Goal: Task Accomplishment & Management: Use online tool/utility

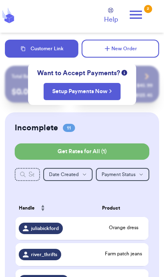
scroll to position [29, 0]
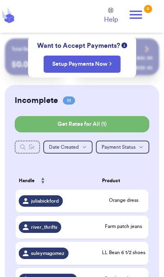
click at [134, 230] on span "Farm patch jeans" at bounding box center [123, 226] width 43 height 7
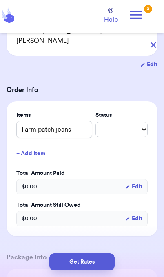
scroll to position [123, 0]
click at [24, 153] on button "+ Add Item" at bounding box center [82, 154] width 138 height 18
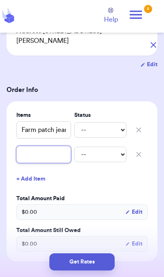
click at [51, 156] on input "text" at bounding box center [43, 154] width 55 height 17
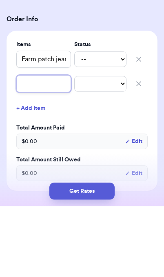
type input "L"
type input "Li"
type input "Lit"
type input "Litt"
type input "Littl"
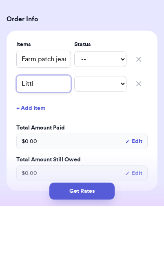
type input "Little"
type input "Little c"
type input "Little co"
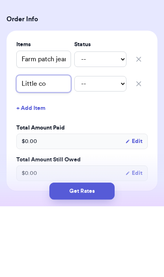
type input "Little co t"
type input "Little co tu"
type input "Little co tun"
type input "Little co tuni"
type input "Little co tunic"
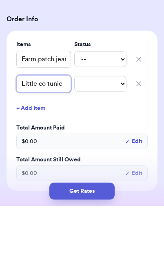
type input "Little co tunic"
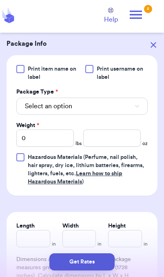
scroll to position [366, 0]
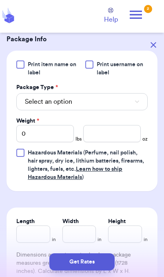
click at [120, 110] on button "Select an option" at bounding box center [82, 101] width 132 height 17
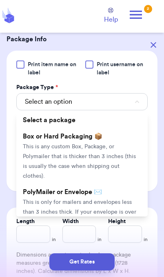
click at [112, 202] on span "This is only for mailers and envelopes less than 3 inches thick. If your envelo…" at bounding box center [80, 216] width 114 height 35
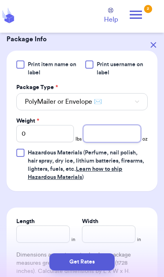
click at [120, 137] on input "number" at bounding box center [112, 133] width 58 height 17
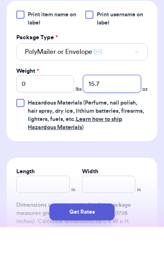
type input "15.7"
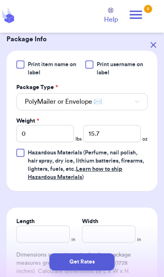
click at [103, 264] on button "Get Rates" at bounding box center [81, 261] width 65 height 17
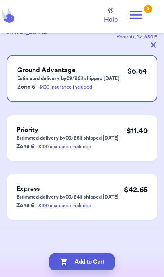
scroll to position [0, 0]
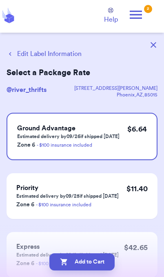
click at [106, 267] on button "Add to Cart" at bounding box center [81, 261] width 65 height 17
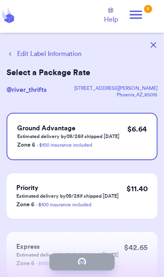
checkbox input "true"
